Goal: Task Accomplishment & Management: Manage account settings

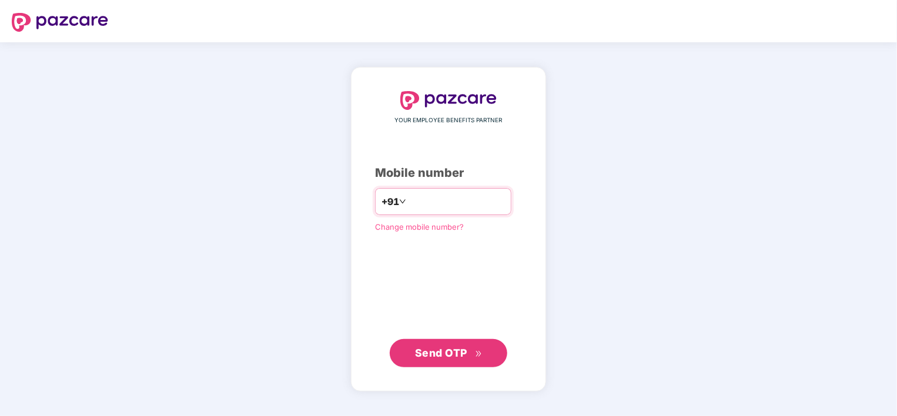
click at [470, 205] on input "number" at bounding box center [456, 201] width 96 height 19
click at [491, 197] on input "number" at bounding box center [456, 201] width 96 height 19
type input "**********"
click at [450, 357] on span "Send OTP" at bounding box center [441, 352] width 52 height 12
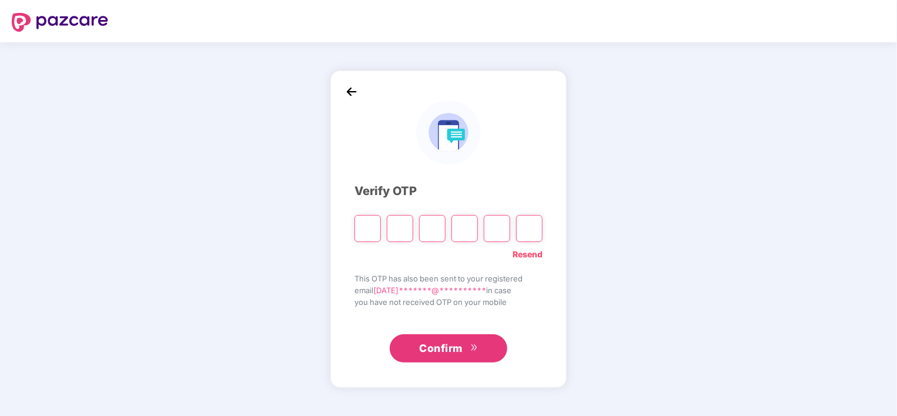
type input "*"
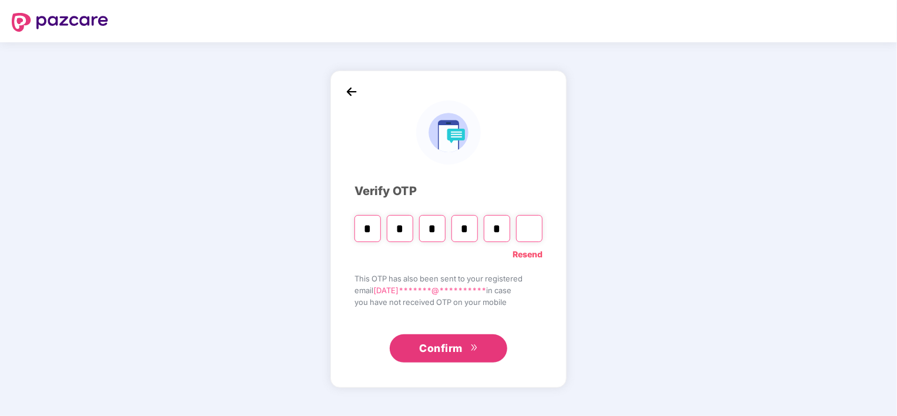
type input "*"
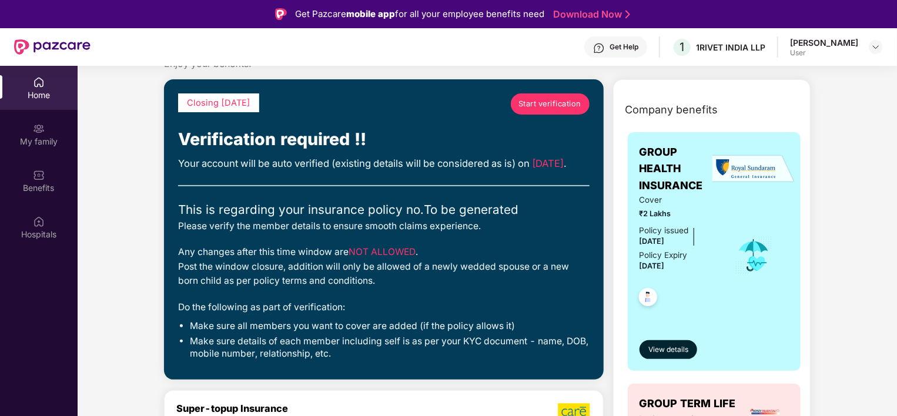
scroll to position [37, 0]
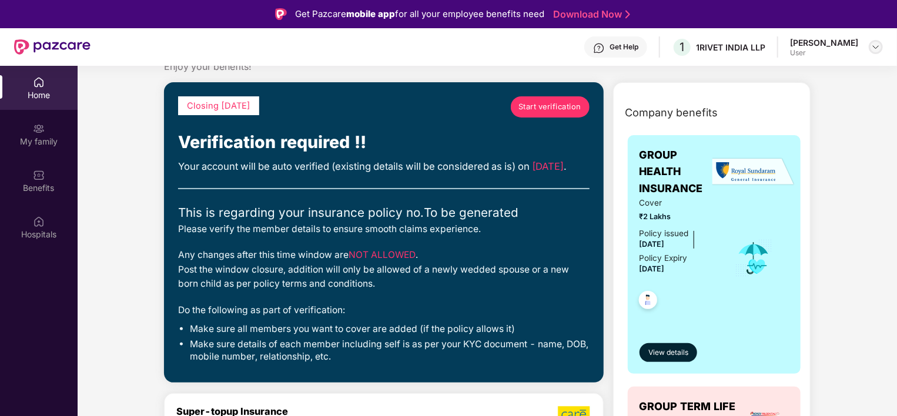
click at [871, 48] on img at bounding box center [875, 46] width 9 height 9
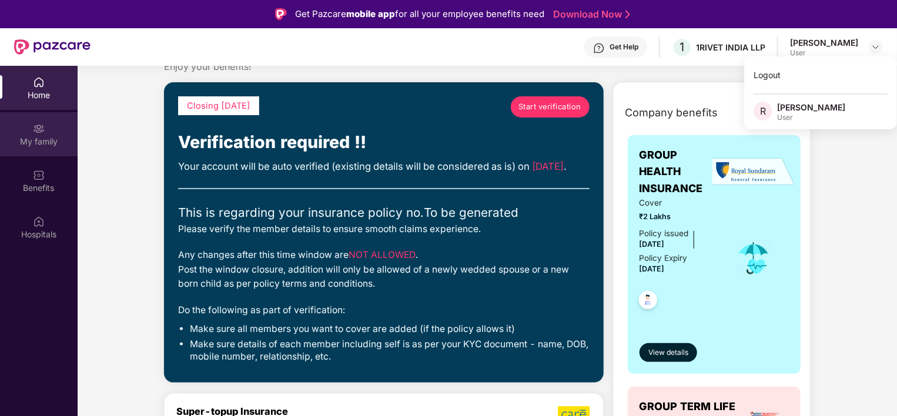
click at [35, 134] on div "My family" at bounding box center [39, 134] width 78 height 44
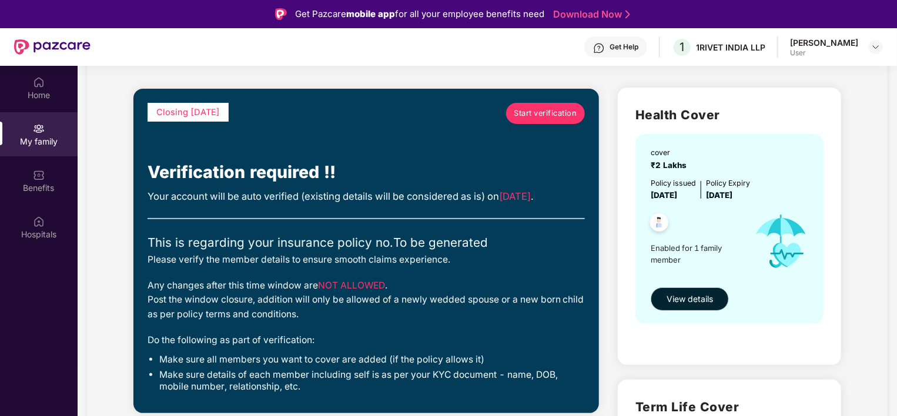
scroll to position [39, 0]
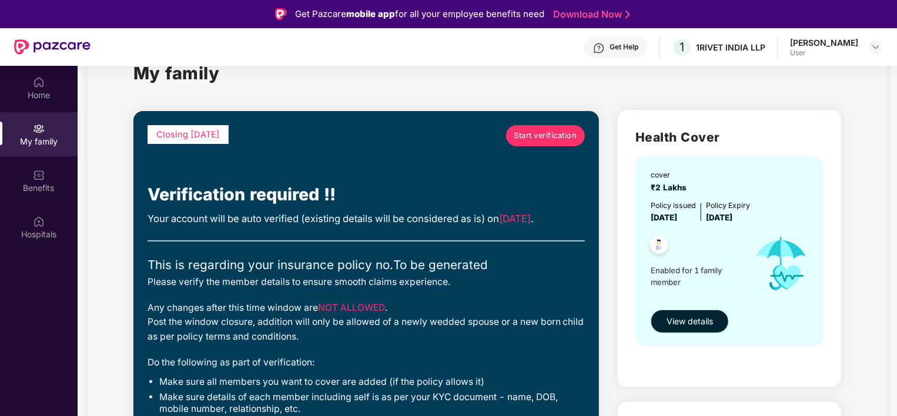
click at [690, 325] on span "View details" at bounding box center [689, 321] width 46 height 13
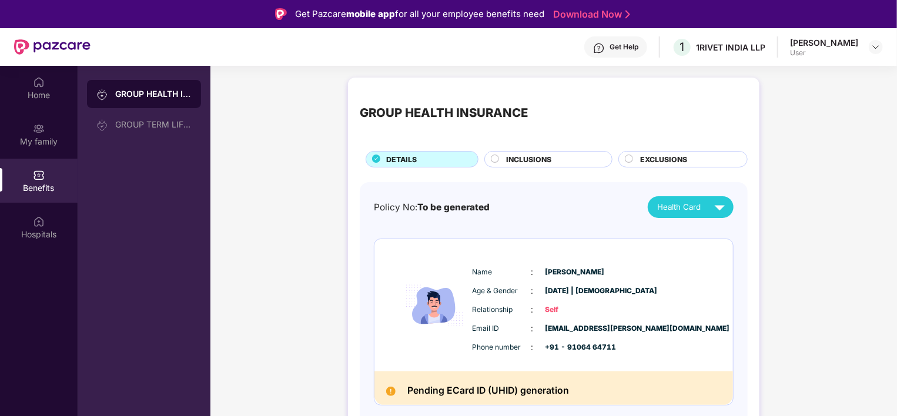
click at [548, 159] on span "INCLUSIONS" at bounding box center [529, 159] width 45 height 11
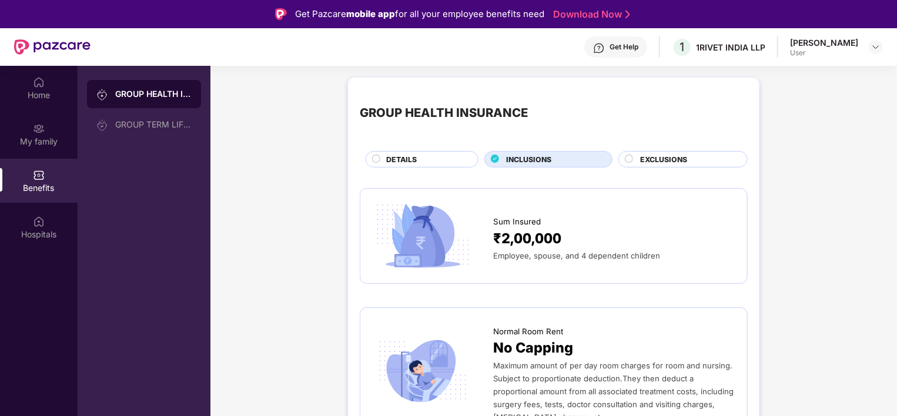
click at [650, 157] on span "EXCLUSIONS" at bounding box center [663, 159] width 47 height 11
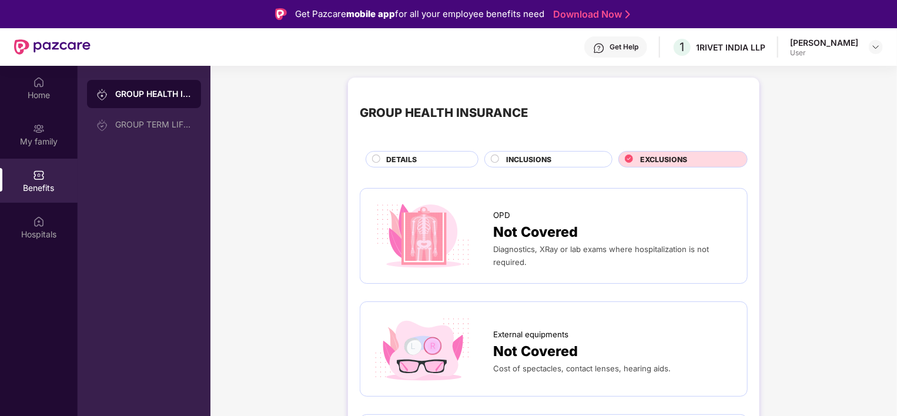
click at [401, 161] on span "DETAILS" at bounding box center [401, 159] width 31 height 11
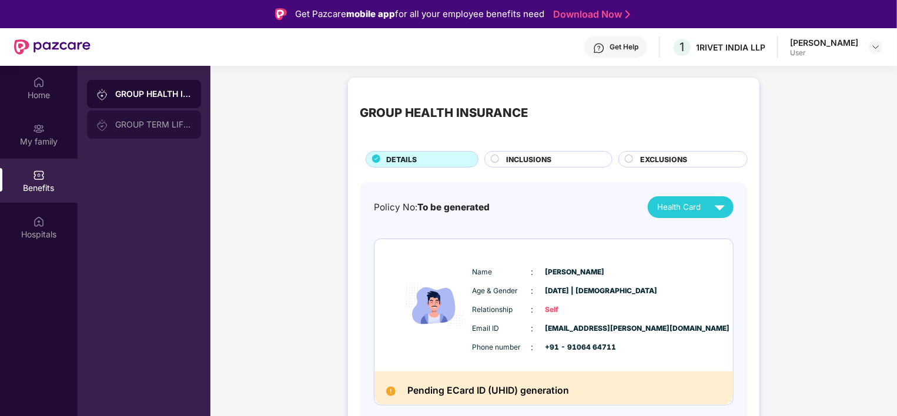
click at [152, 129] on div "GROUP TERM LIFE INSURANCE" at bounding box center [153, 124] width 76 height 9
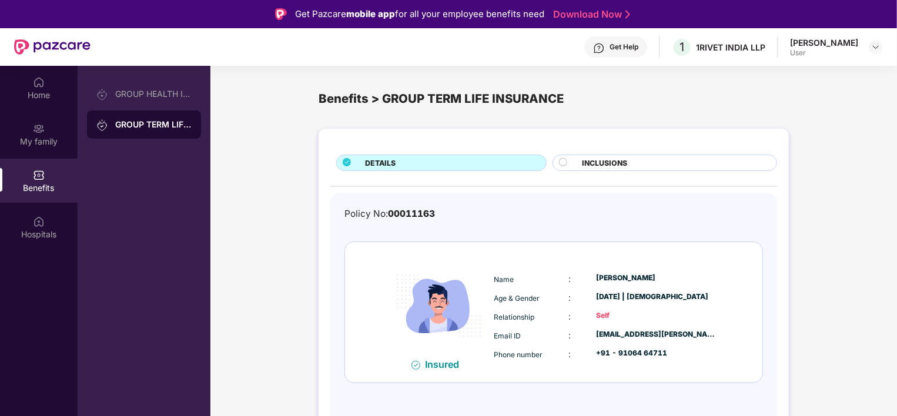
click at [640, 163] on div "INCLUSIONS" at bounding box center [673, 163] width 194 height 13
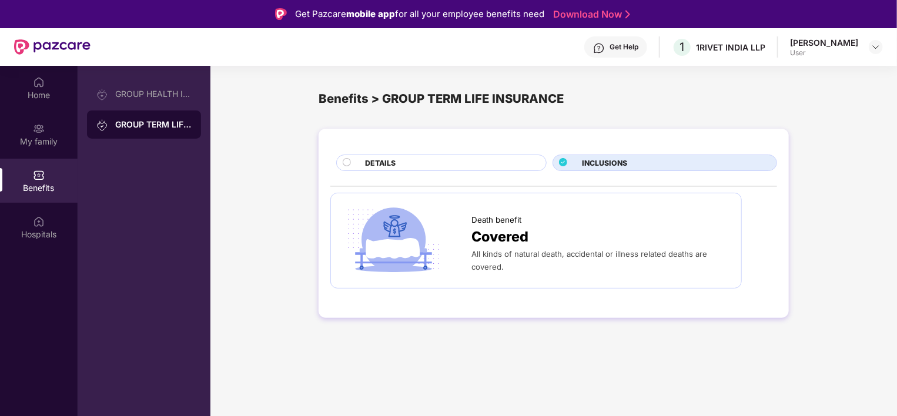
click at [470, 169] on div "DETAILS" at bounding box center [449, 163] width 181 height 13
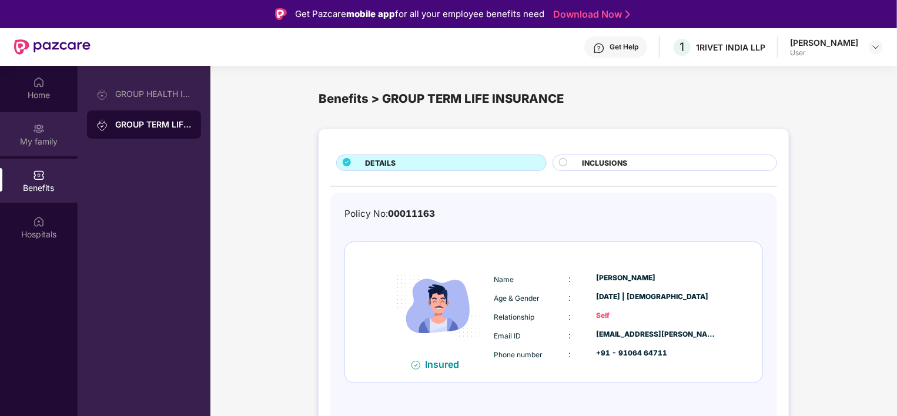
click at [19, 134] on div "My family" at bounding box center [39, 134] width 78 height 44
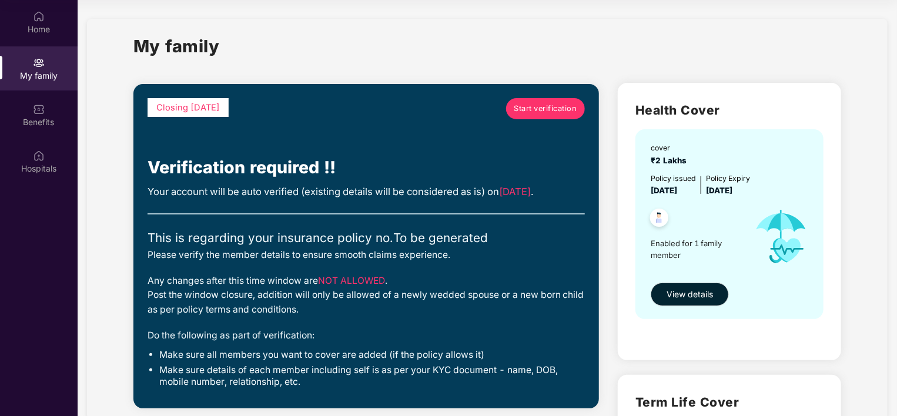
scroll to position [54, 0]
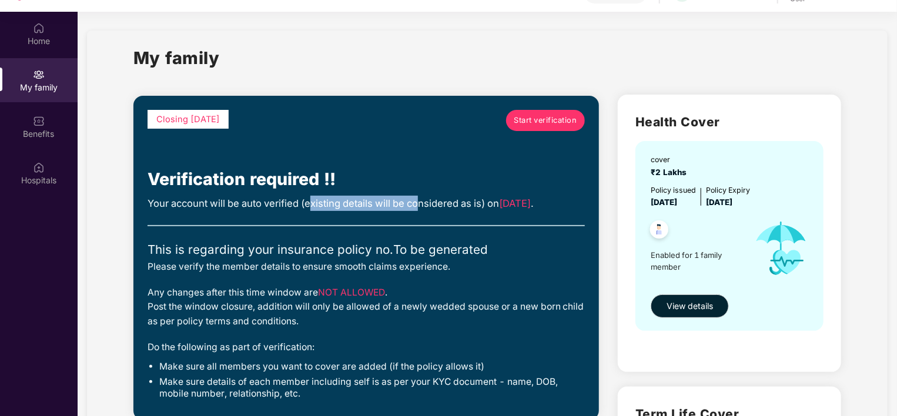
drag, startPoint x: 312, startPoint y: 205, endPoint x: 423, endPoint y: 207, distance: 111.1
click at [423, 207] on div "Your account will be auto verified (existing details will be considered as is) …" at bounding box center [365, 203] width 437 height 15
drag, startPoint x: 423, startPoint y: 207, endPoint x: 473, endPoint y: 206, distance: 50.0
click at [473, 206] on div "Your account will be auto verified (existing details will be considered as is) …" at bounding box center [365, 203] width 437 height 15
click at [343, 185] on div "Verification required !!" at bounding box center [365, 179] width 437 height 26
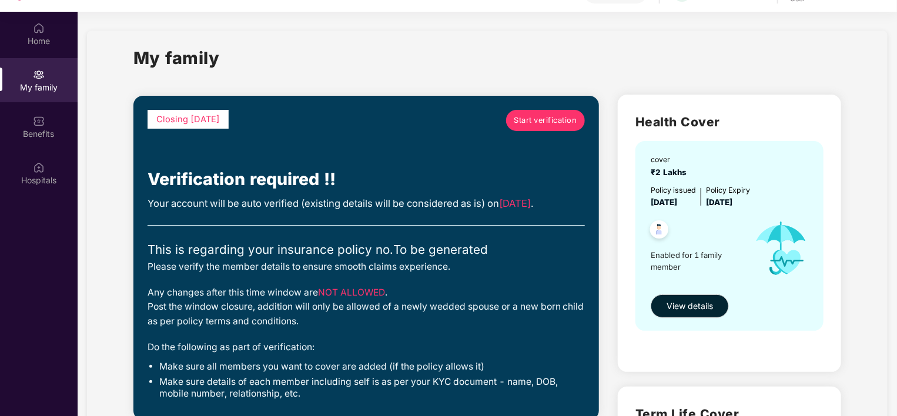
scroll to position [85, 0]
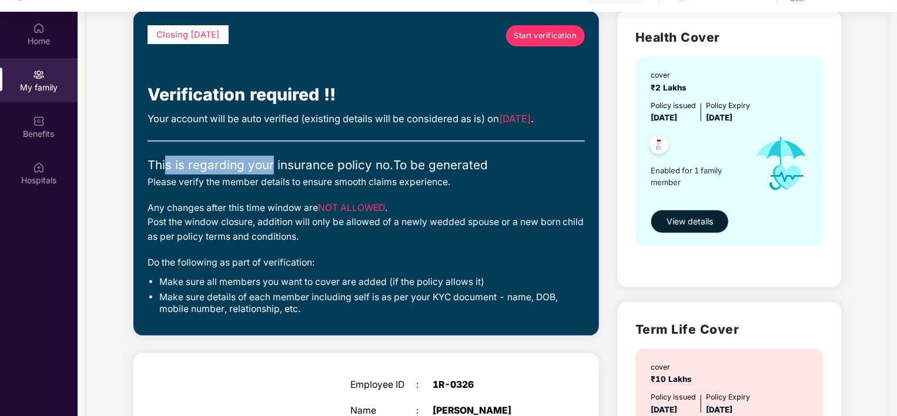
drag, startPoint x: 165, startPoint y: 167, endPoint x: 271, endPoint y: 173, distance: 106.6
click at [271, 173] on div "This is regarding your insurance policy no. To be generated" at bounding box center [365, 165] width 437 height 19
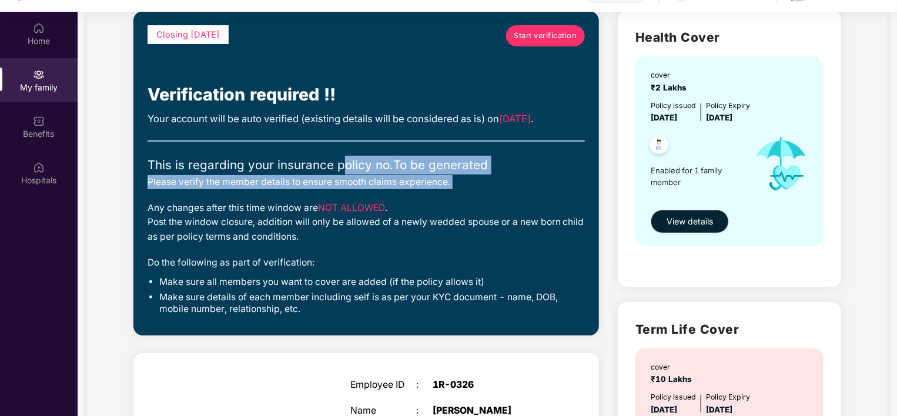
drag, startPoint x: 271, startPoint y: 173, endPoint x: 152, endPoint y: 189, distance: 120.3
click at [152, 189] on div "Closing [DATE] Start verification Verification required !! Your account will be…" at bounding box center [365, 173] width 437 height 296
drag, startPoint x: 152, startPoint y: 189, endPoint x: 160, endPoint y: 188, distance: 7.7
click at [160, 188] on div "Please verify the member details to ensure smooth claims experience." at bounding box center [365, 182] width 437 height 14
click at [157, 183] on div "Please verify the member details to ensure smooth claims experience." at bounding box center [365, 182] width 437 height 14
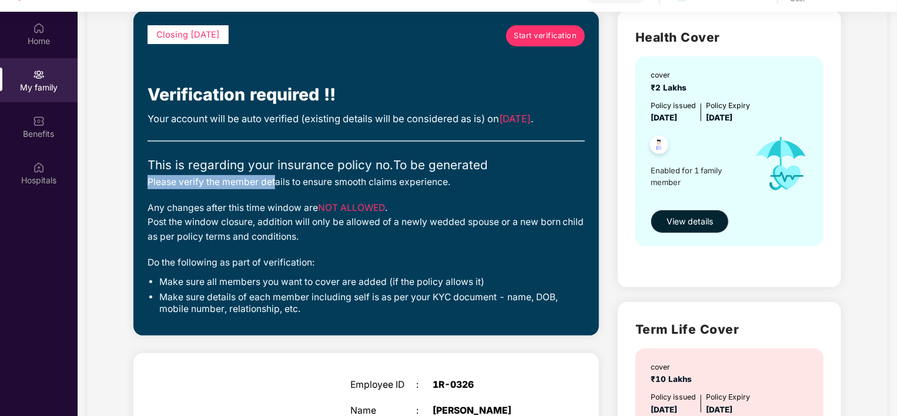
drag, startPoint x: 145, startPoint y: 182, endPoint x: 273, endPoint y: 176, distance: 128.8
click at [273, 176] on div "Closing [DATE] Start verification Verification required !! Your account will be…" at bounding box center [365, 173] width 465 height 324
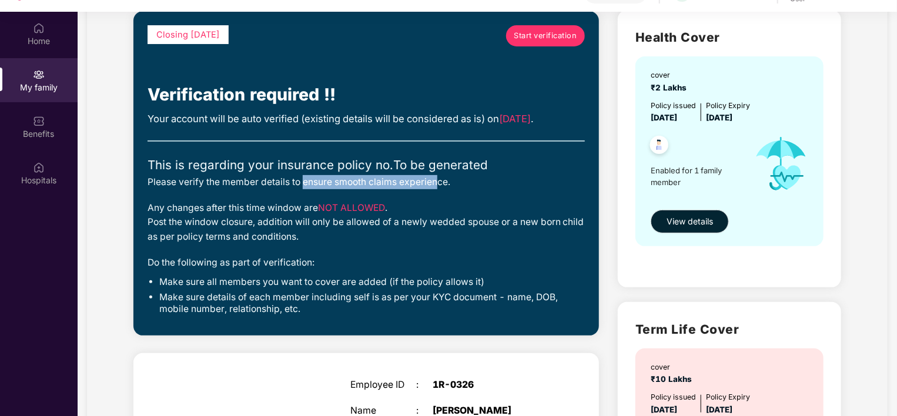
drag, startPoint x: 273, startPoint y: 176, endPoint x: 437, endPoint y: 181, distance: 164.0
click at [437, 181] on div "Please verify the member details to ensure smooth claims experience." at bounding box center [365, 182] width 437 height 14
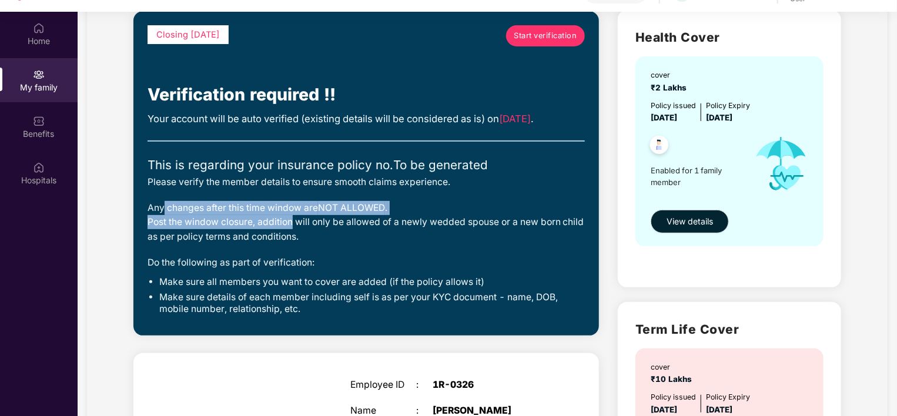
drag, startPoint x: 162, startPoint y: 209, endPoint x: 288, endPoint y: 216, distance: 126.6
click at [288, 216] on div "Any changes after this time window are NOT ALLOWED . Post the window closure, a…" at bounding box center [365, 222] width 437 height 43
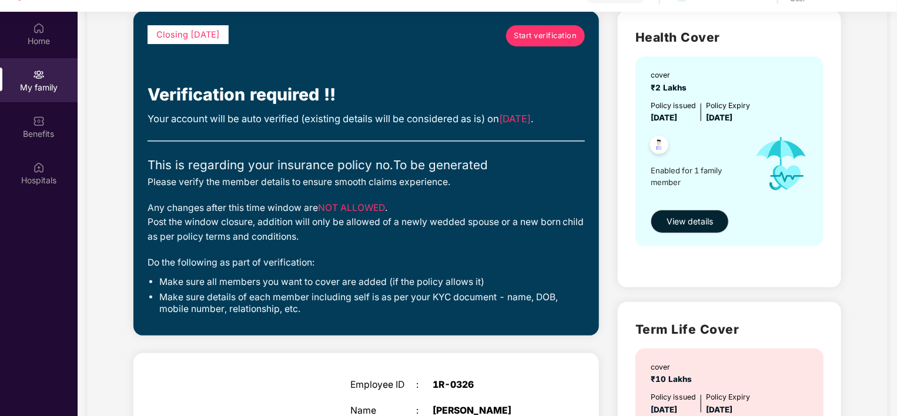
drag, startPoint x: 288, startPoint y: 216, endPoint x: 267, endPoint y: 230, distance: 24.9
click at [267, 230] on div "Any changes after this time window are NOT ALLOWED . Post the window closure, a…" at bounding box center [365, 222] width 437 height 43
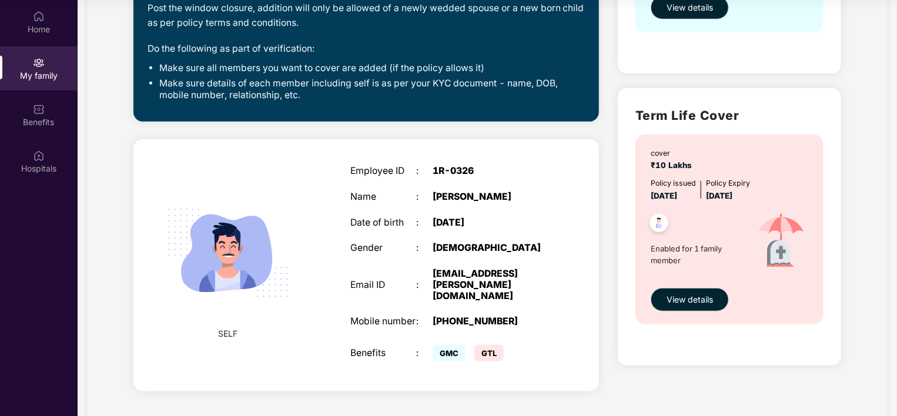
scroll to position [0, 0]
